Goal: Transaction & Acquisition: Book appointment/travel/reservation

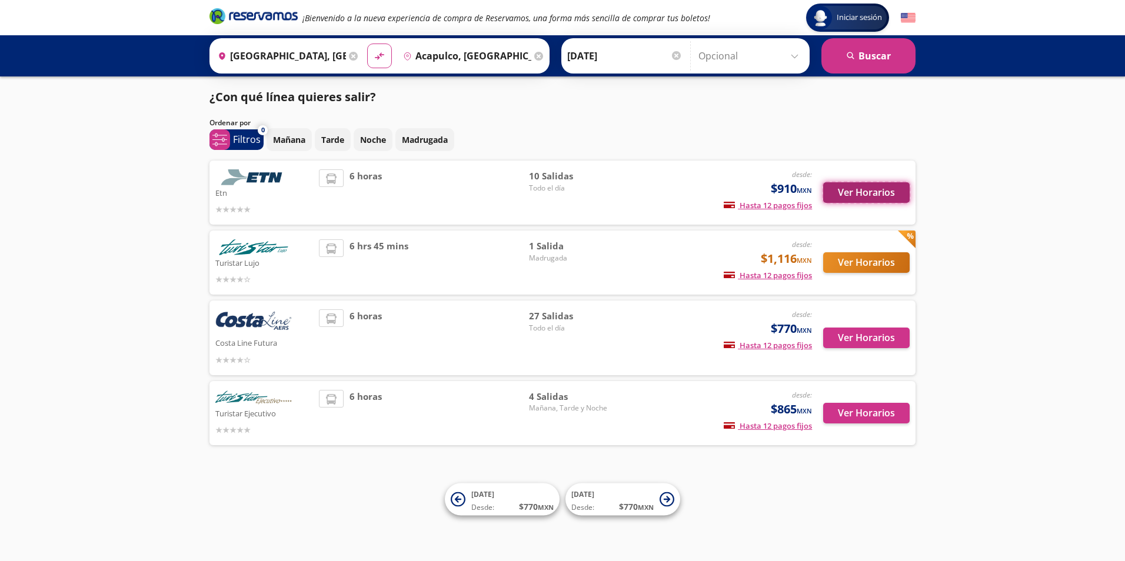
click at [851, 191] on button "Ver Horarios" at bounding box center [866, 192] width 86 height 21
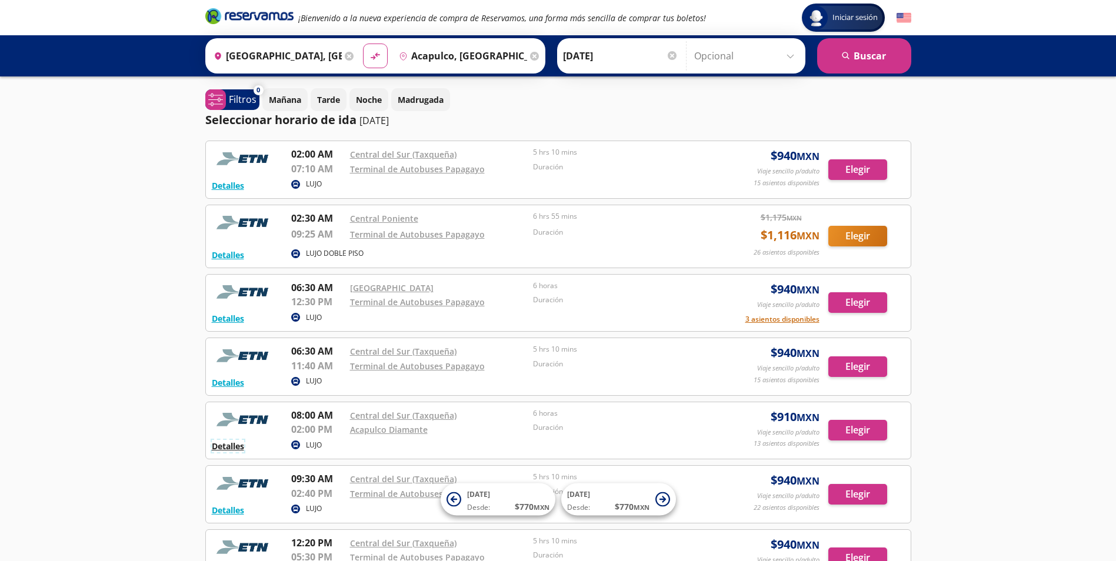
click at [234, 446] on button "Detalles" at bounding box center [228, 446] width 32 height 12
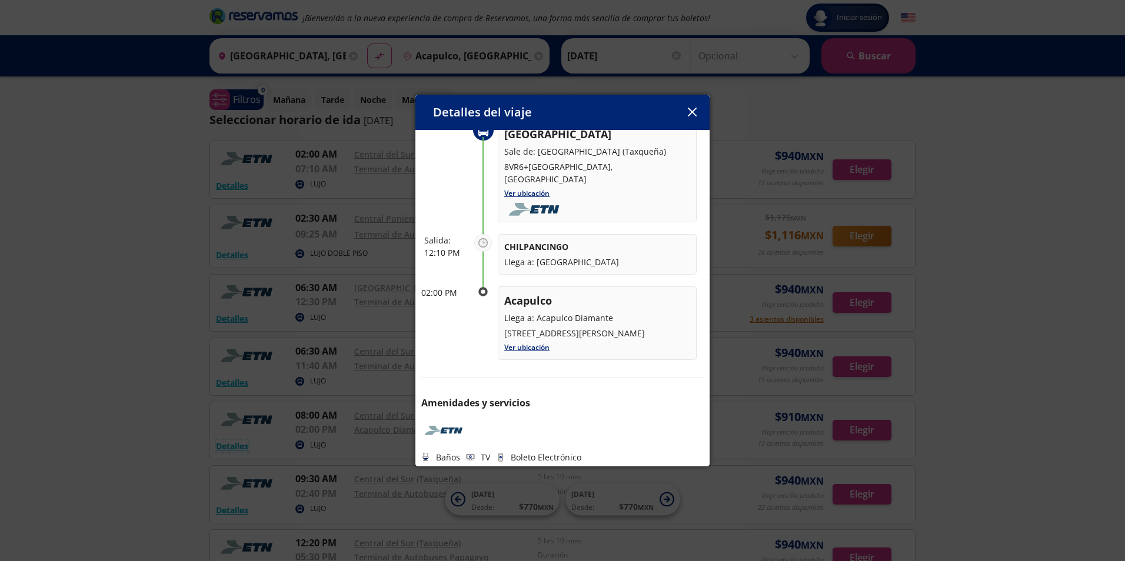
scroll to position [106, 0]
click at [696, 112] on button "button" at bounding box center [692, 113] width 18 height 18
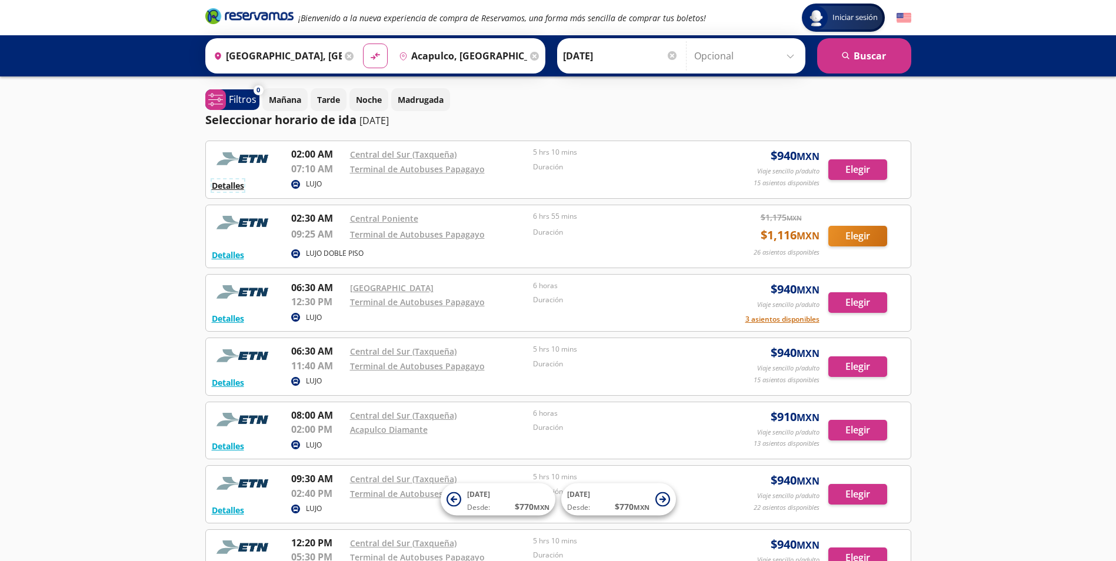
click at [236, 187] on button "Detalles" at bounding box center [228, 185] width 32 height 12
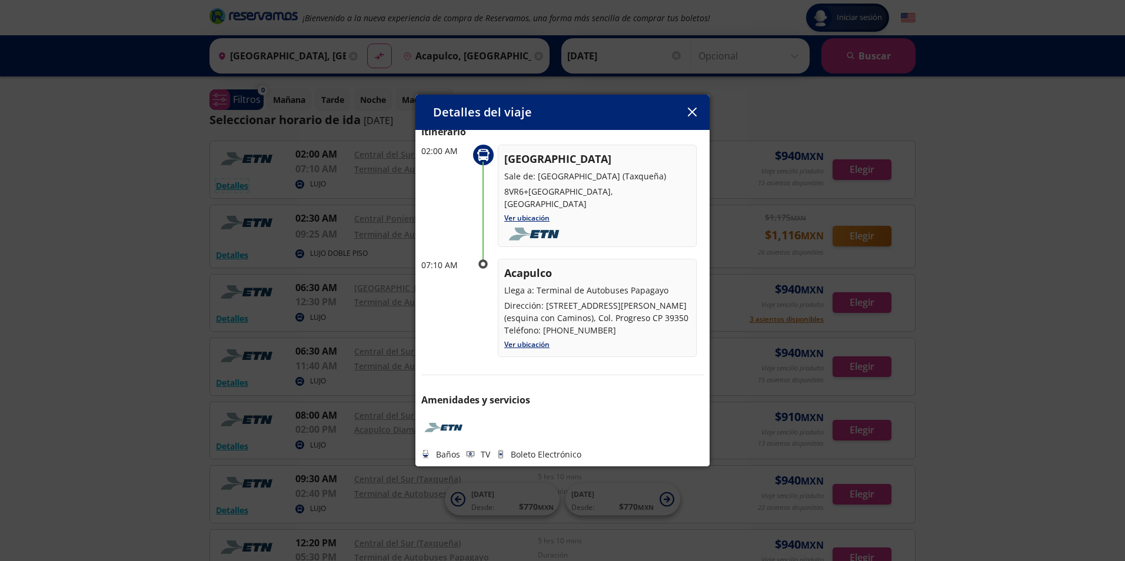
scroll to position [0, 0]
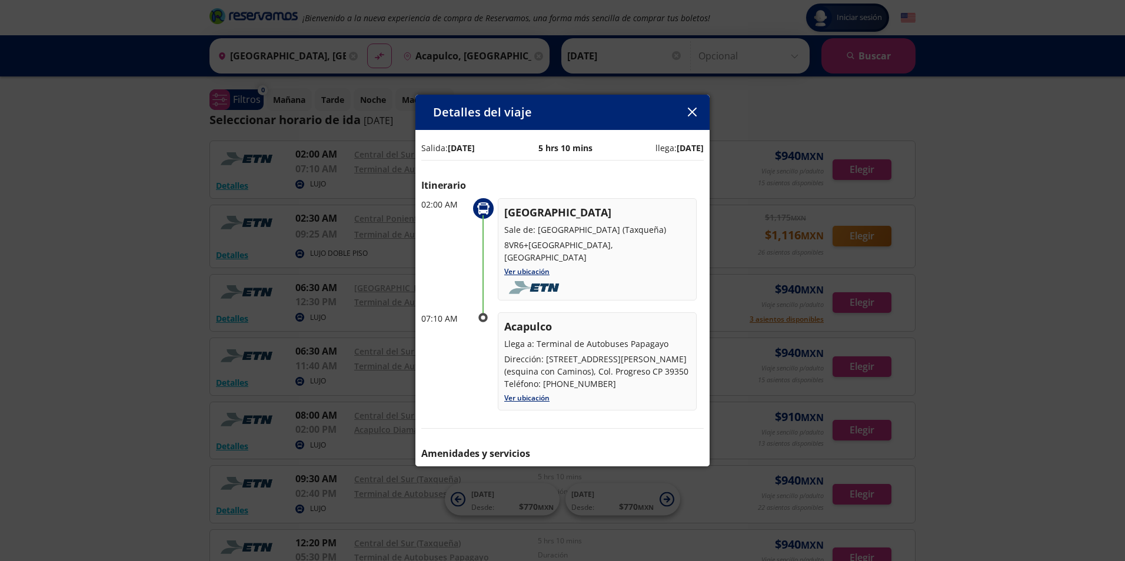
click at [691, 114] on icon "button" at bounding box center [691, 112] width 9 height 9
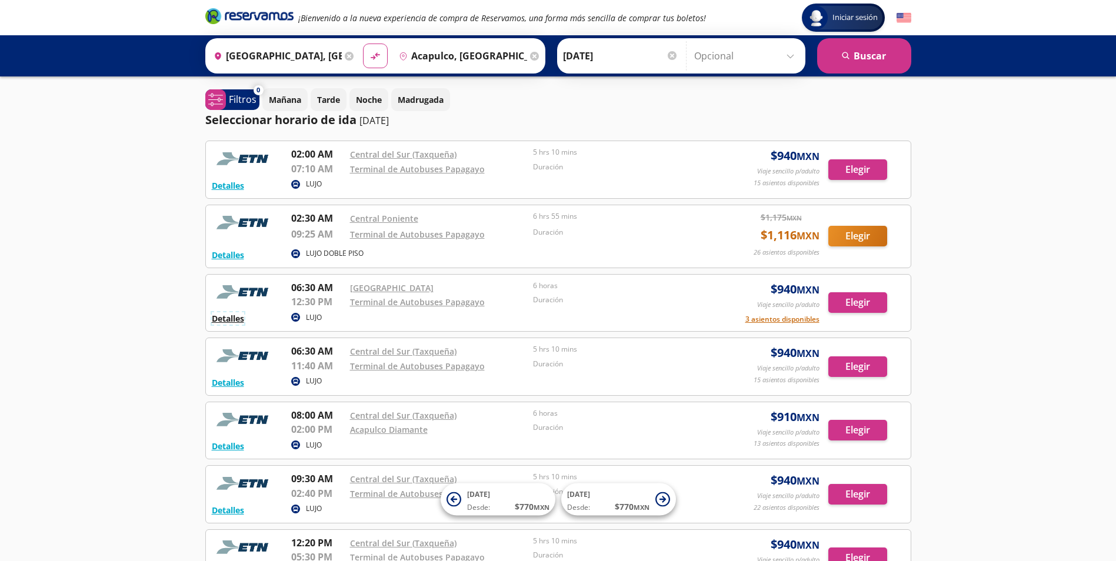
click at [234, 323] on button "Detalles" at bounding box center [228, 318] width 32 height 12
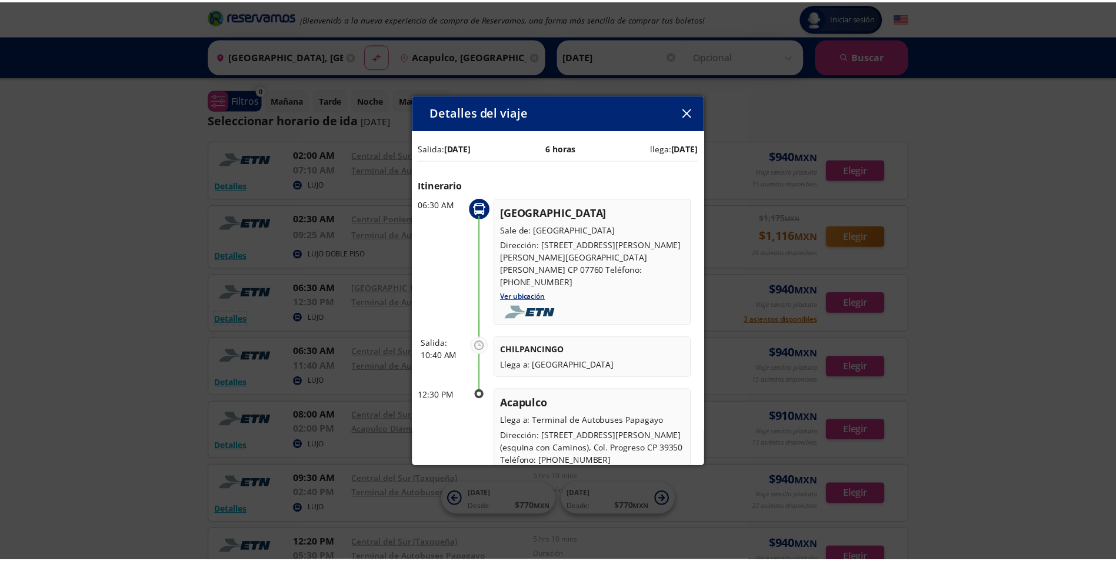
scroll to position [118, 0]
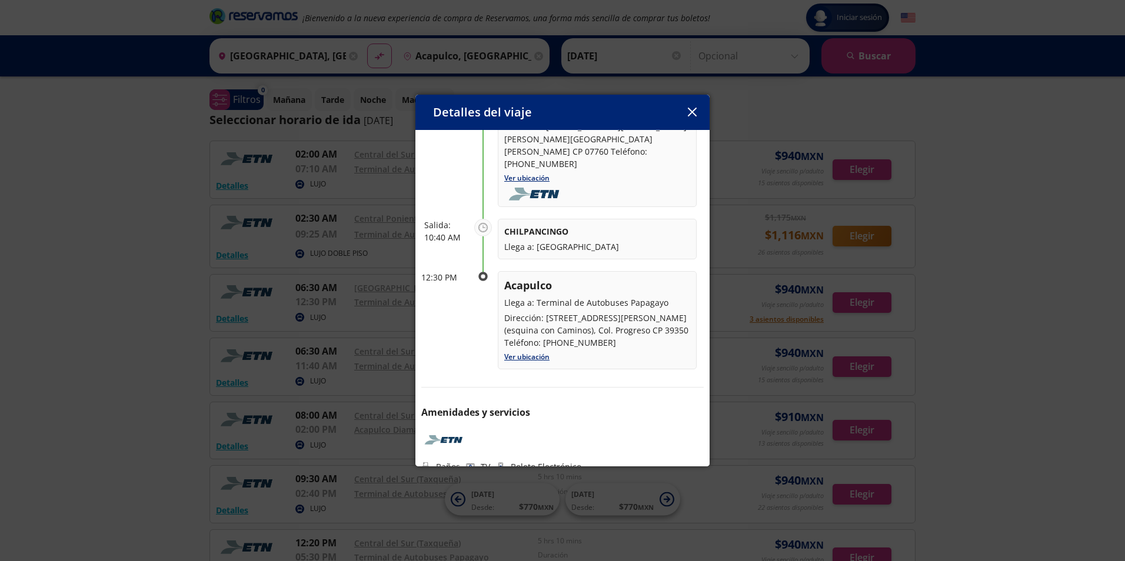
click at [696, 111] on icon "button" at bounding box center [692, 112] width 9 height 9
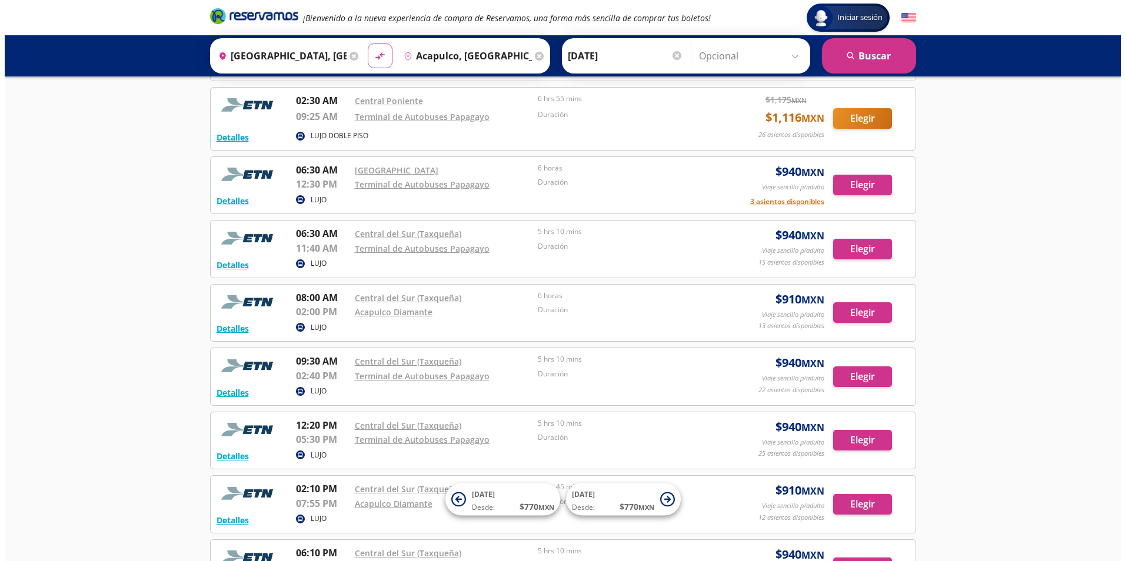
scroll to position [157, 0]
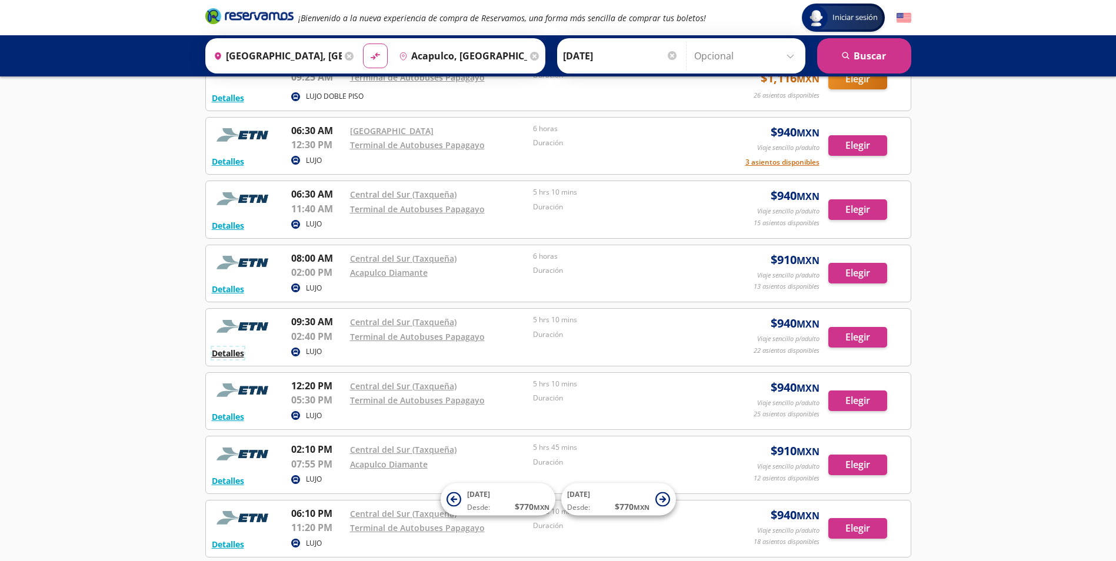
click at [228, 350] on button "Detalles" at bounding box center [228, 353] width 32 height 12
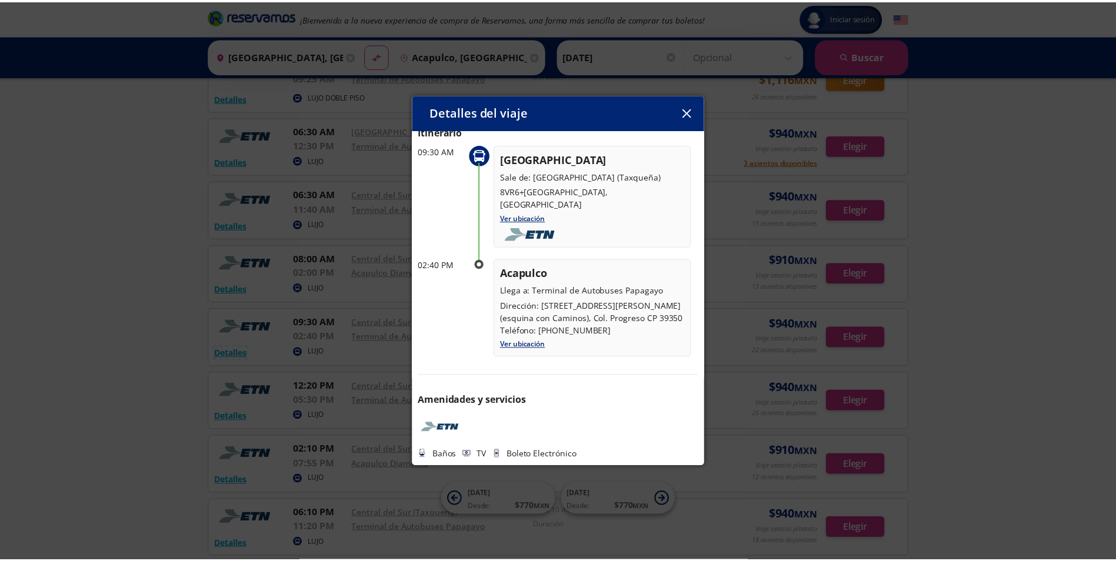
scroll to position [0, 0]
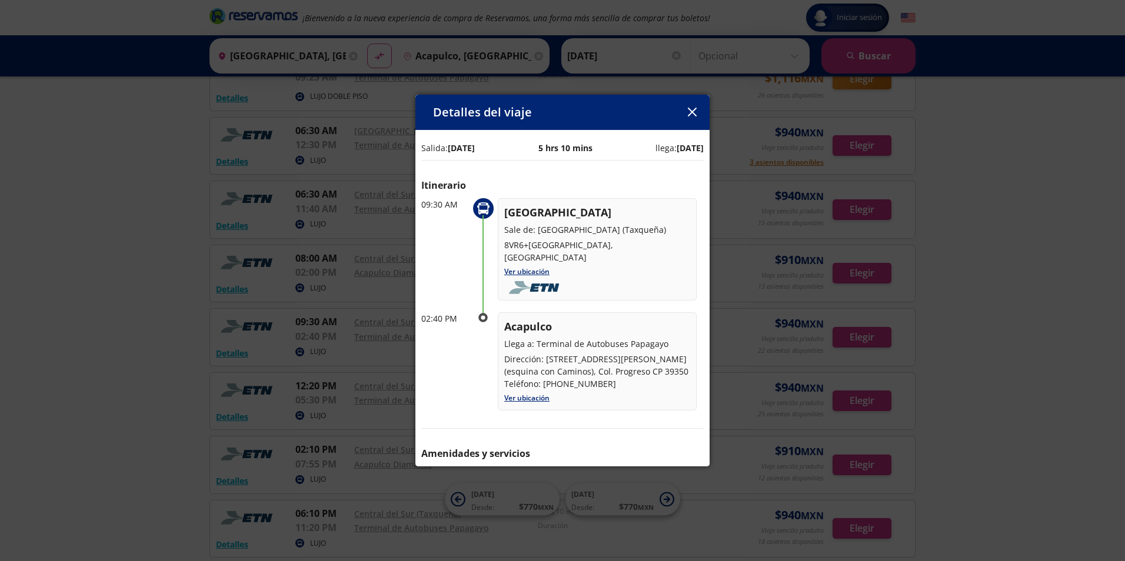
click at [692, 120] on button "button" at bounding box center [692, 113] width 18 height 18
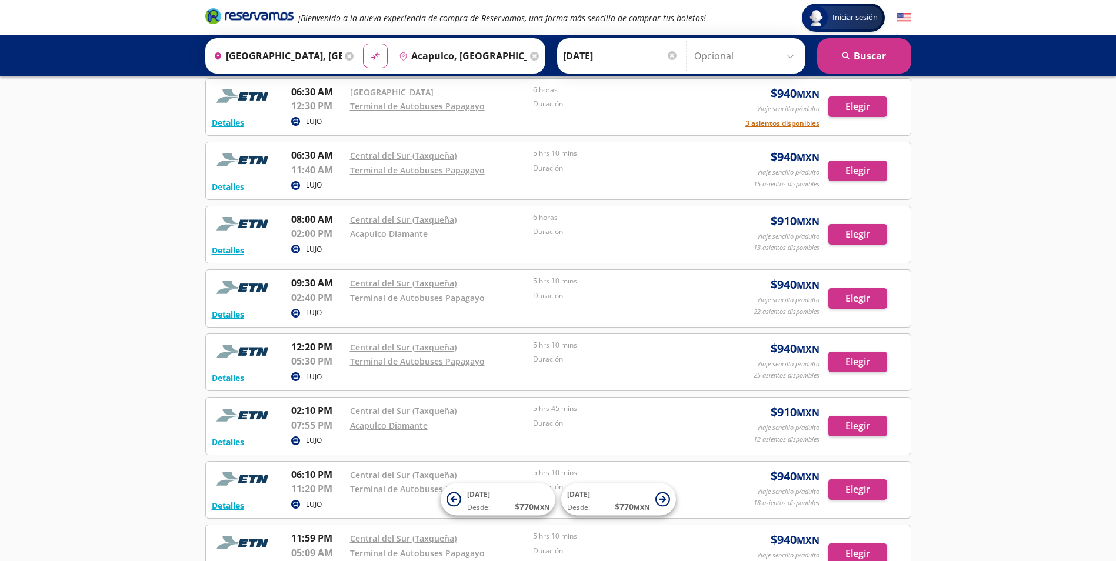
scroll to position [291, 0]
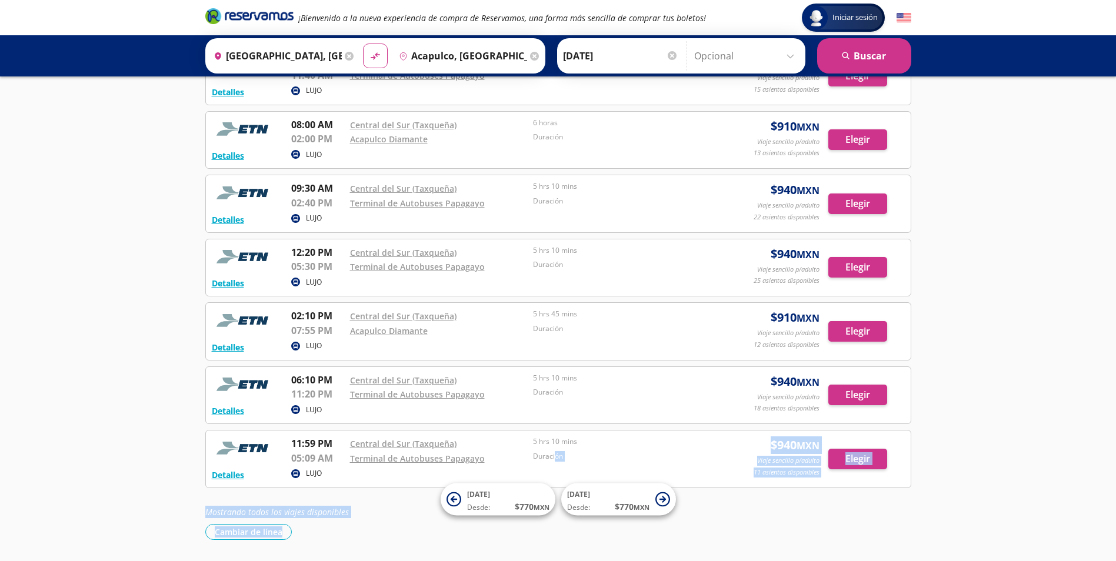
click at [556, 561] on html "Iniciar sesión Iniciar sesión ¡Bienvenido a la nueva experiencia de compra de R…" at bounding box center [558, 153] width 1116 height 889
click at [1003, 251] on div "Iniciar sesión Iniciar sesión ¡Bienvenido a la nueva experiencia de compra de R…" at bounding box center [558, 153] width 1116 height 889
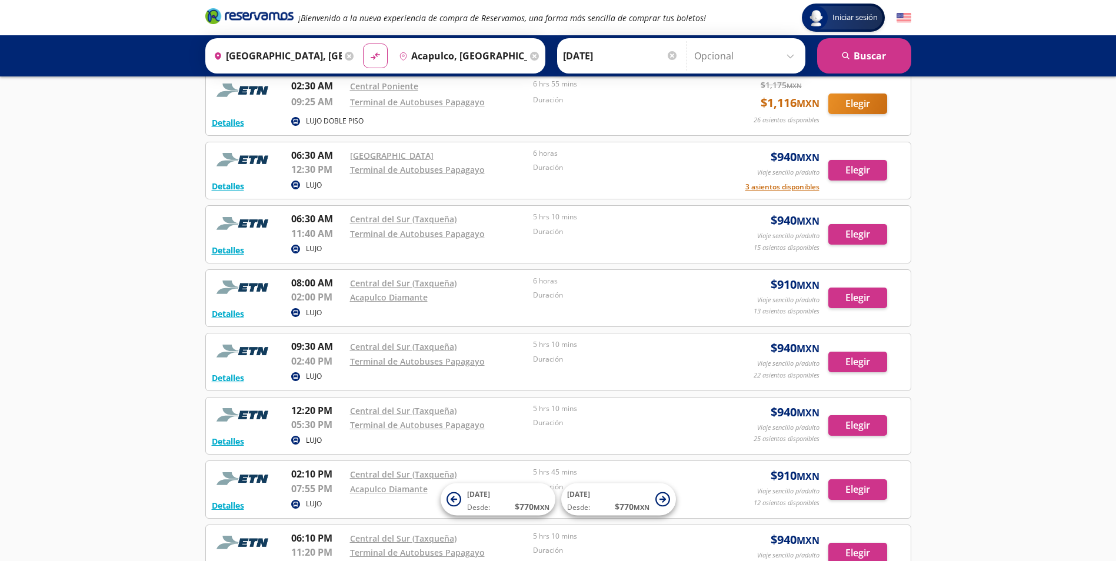
scroll to position [0, 0]
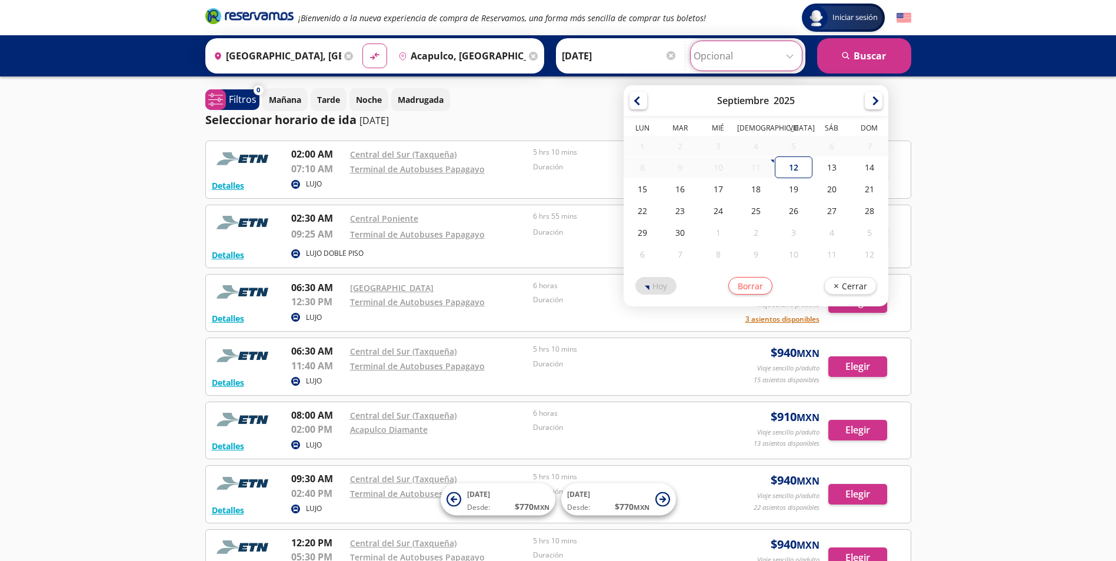
click at [728, 54] on input "Opcional" at bounding box center [745, 55] width 105 height 29
click at [729, 54] on input "Opcional" at bounding box center [745, 55] width 105 height 29
click at [1008, 172] on div "Iniciar sesión Iniciar sesión ¡Bienvenido a la nueva experiencia de compra de R…" at bounding box center [558, 444] width 1116 height 889
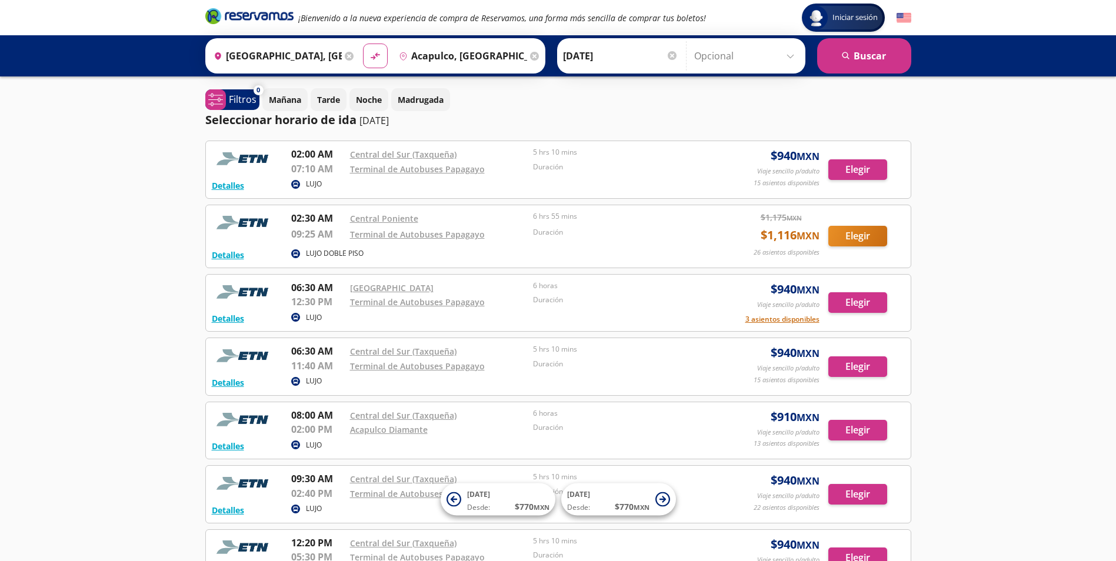
click at [1037, 205] on div "Iniciar sesión Iniciar sesión ¡Bienvenido a la nueva experiencia de compra de R…" at bounding box center [558, 444] width 1116 height 889
